Goal: Information Seeking & Learning: Learn about a topic

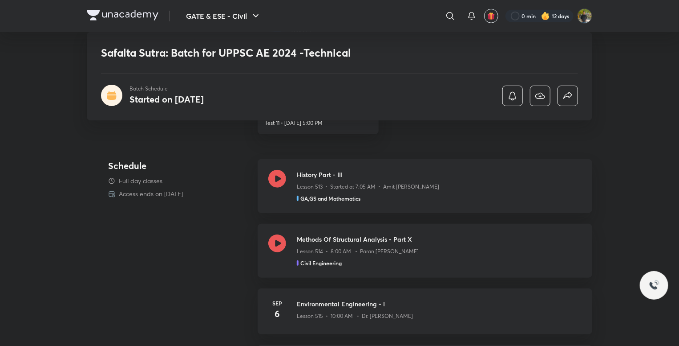
scroll to position [312, 0]
click at [383, 256] on div "Methods Of Structural Analysis - Part X Lesson 514 • 8:00 AM • Paran Raj Bhatia…" at bounding box center [439, 249] width 285 height 33
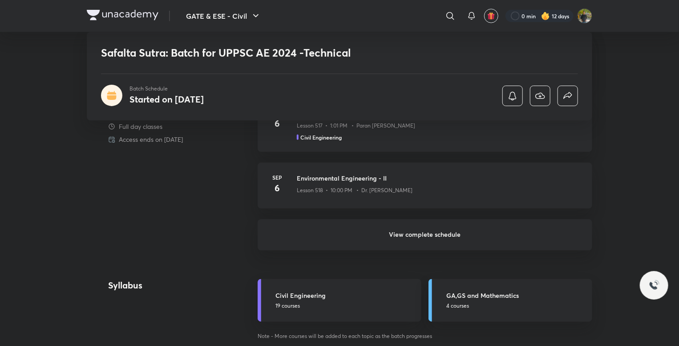
scroll to position [623, 0]
click at [401, 228] on h6 "View complete schedule" at bounding box center [425, 233] width 335 height 31
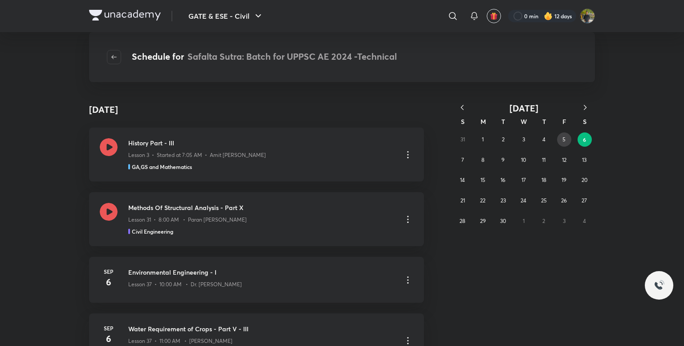
click at [558, 136] on button "5" at bounding box center [564, 139] width 14 height 14
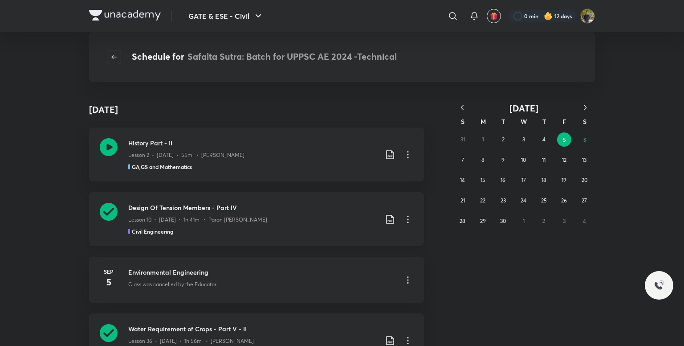
click at [385, 214] on icon at bounding box center [390, 219] width 11 height 11
click at [308, 265] on p "With annotation" at bounding box center [320, 266] width 46 height 9
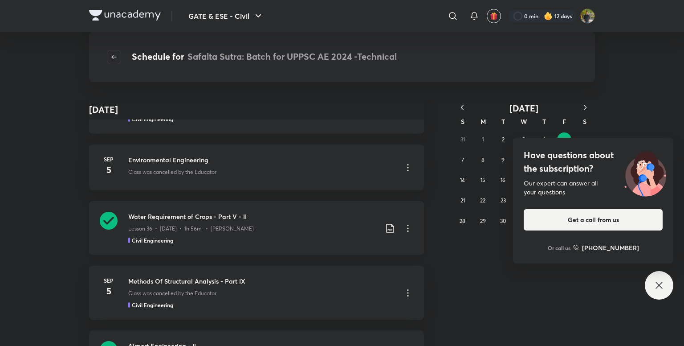
scroll to position [2175, 0]
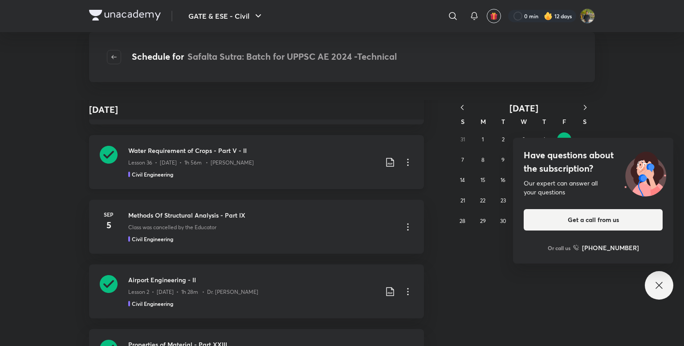
click at [386, 162] on icon at bounding box center [390, 162] width 11 height 11
click at [325, 210] on p "With annotation" at bounding box center [320, 209] width 46 height 9
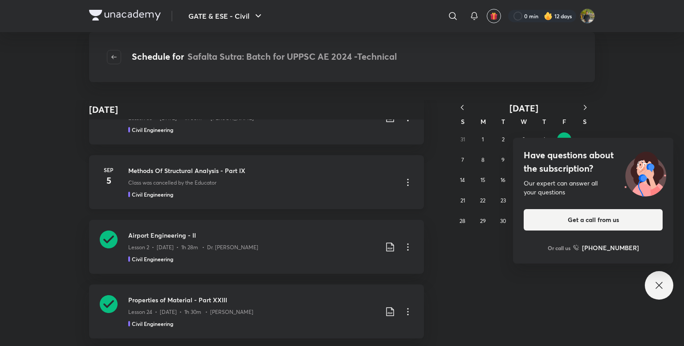
scroll to position [2309, 0]
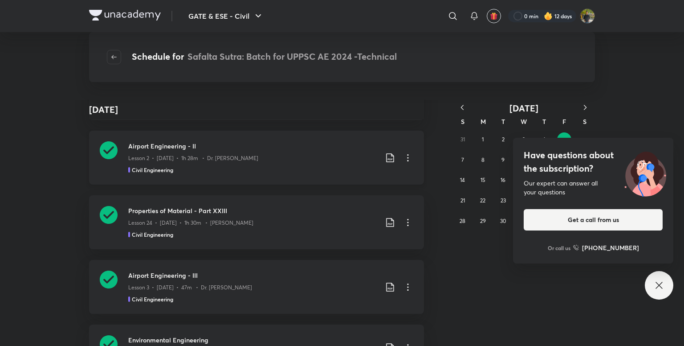
click at [386, 157] on icon at bounding box center [390, 157] width 11 height 11
click at [317, 202] on p "With annotation" at bounding box center [320, 204] width 46 height 9
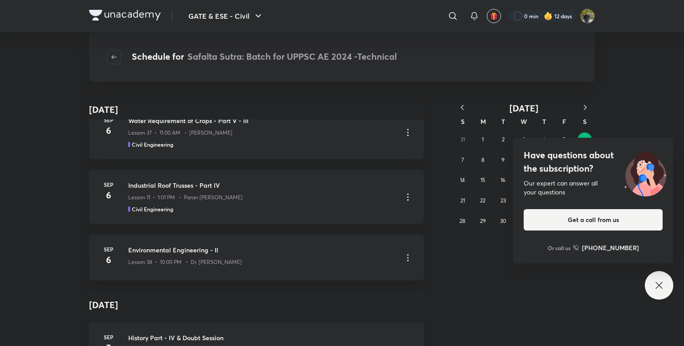
scroll to position [2843, 0]
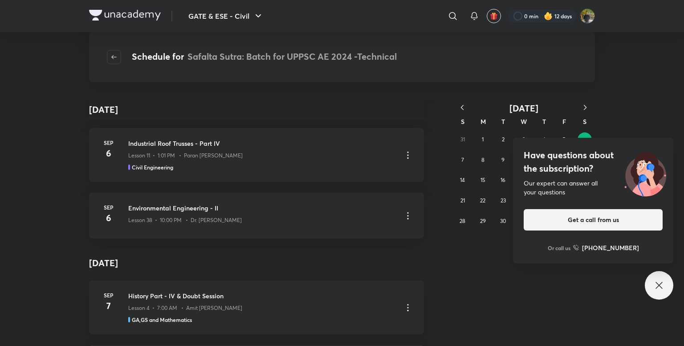
click at [662, 282] on icon at bounding box center [658, 284] width 7 height 7
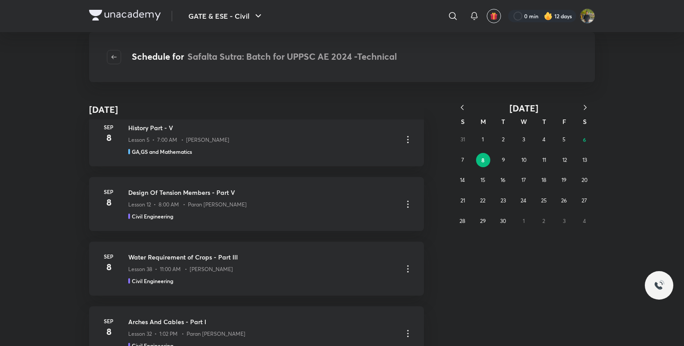
scroll to position [3244, 0]
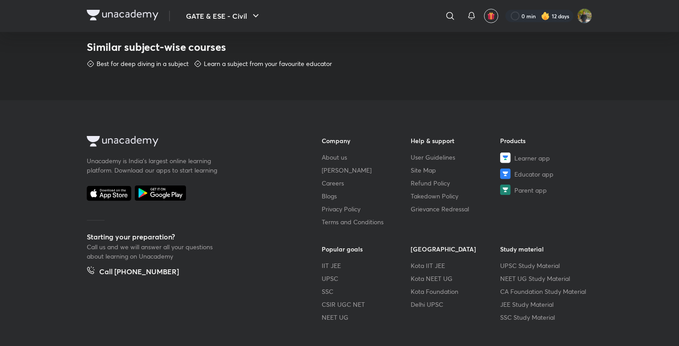
scroll to position [500, 0]
